Goal: Task Accomplishment & Management: Manage account settings

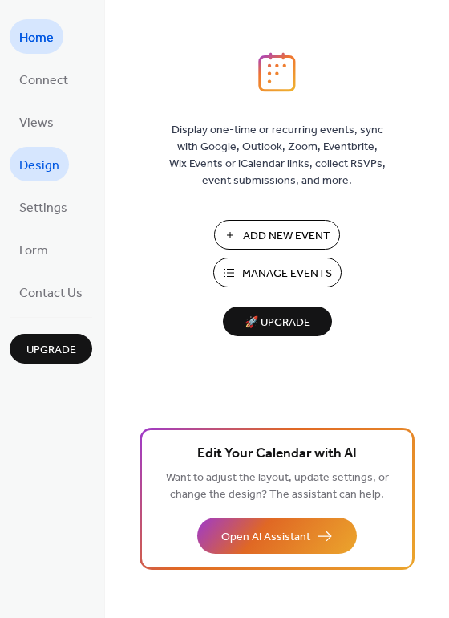
click at [41, 164] on span "Design" at bounding box center [39, 165] width 40 height 25
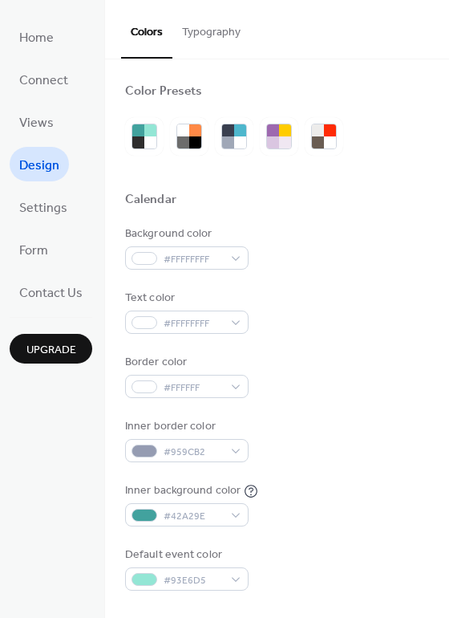
click at [205, 30] on button "Typography" at bounding box center [211, 28] width 78 height 57
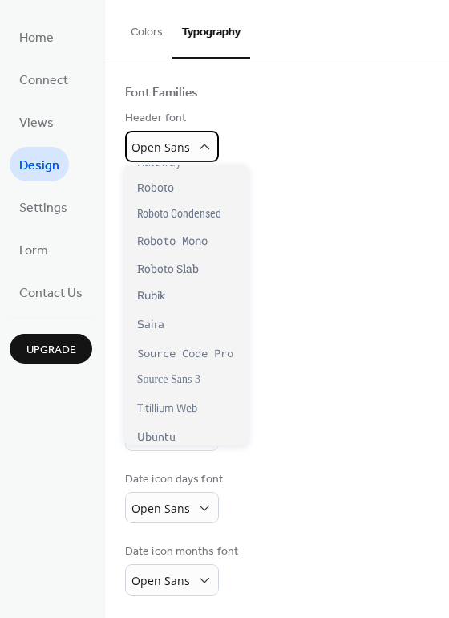
scroll to position [1184, 0]
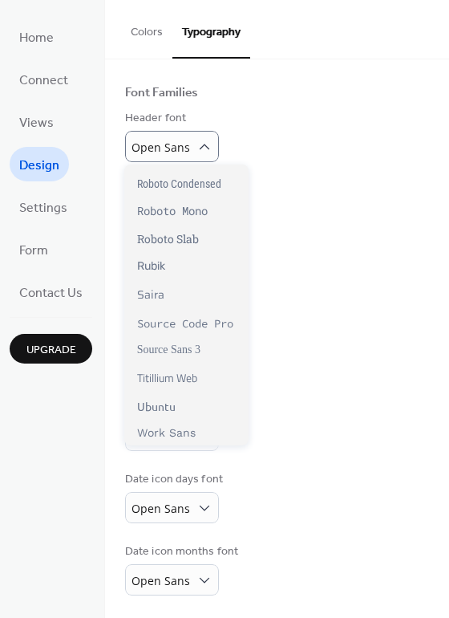
click at [320, 449] on div "Base Font Size * px Font Families Header font Open Sans Week days font Open San…" at bounding box center [277, 292] width 304 height 605
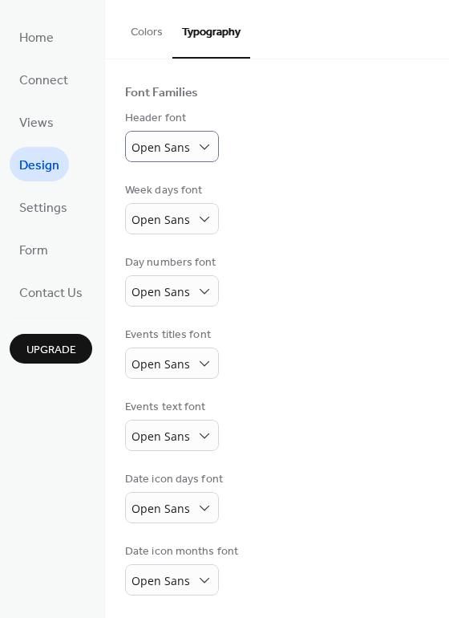
scroll to position [0, 0]
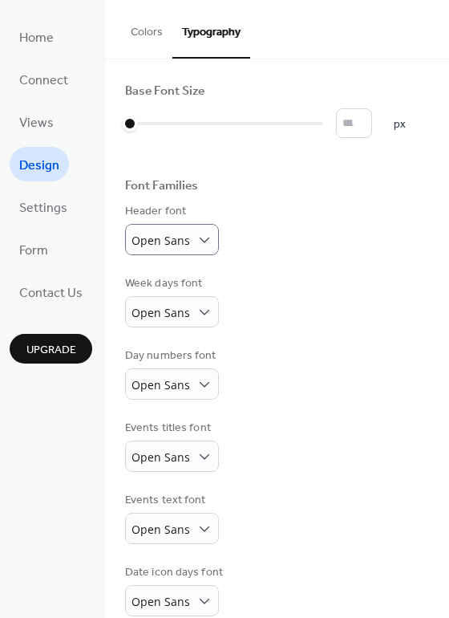
click at [140, 26] on button "Colors" at bounding box center [146, 28] width 51 height 57
